Goal: Find specific page/section: Find specific page/section

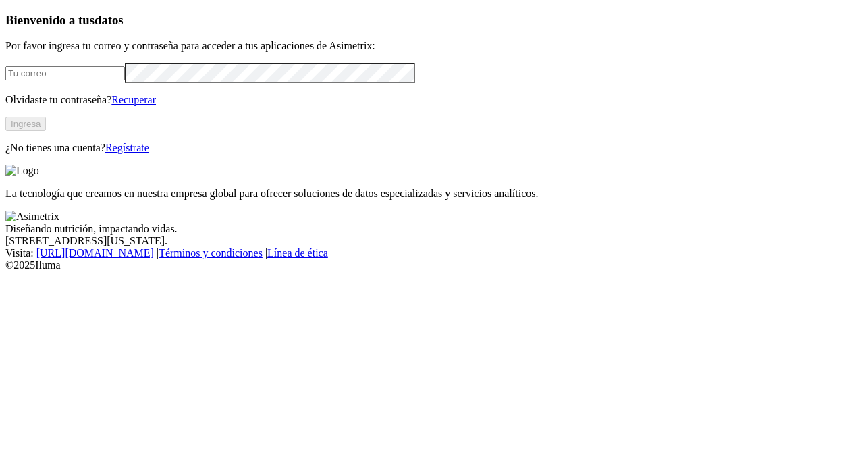
type input "[PERSON_NAME][EMAIL_ADDRESS][PERSON_NAME][DOMAIN_NAME]"
click at [46, 131] on button "Ingresa" at bounding box center [25, 124] width 40 height 14
